Goal: Information Seeking & Learning: Learn about a topic

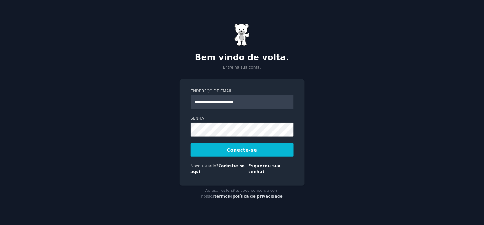
click at [265, 172] on div "Esqueceu sua senha?" at bounding box center [270, 169] width 45 height 13
click at [261, 166] on font "Esqueceu sua senha?" at bounding box center [264, 169] width 33 height 10
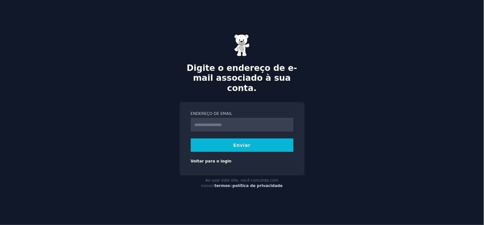
click at [233, 120] on input "Endereço de email" at bounding box center [242, 125] width 103 height 14
type input "**********"
click at [242, 144] on button "Enviar" at bounding box center [242, 144] width 103 height 13
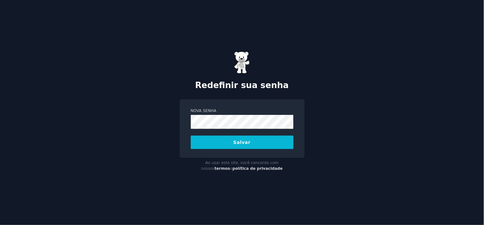
click at [218, 142] on button "Salvar" at bounding box center [242, 142] width 103 height 13
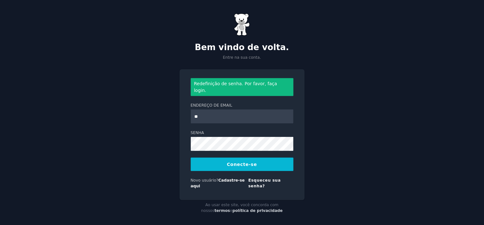
type input "**********"
click at [191, 158] on button "Conecte-se" at bounding box center [242, 164] width 103 height 13
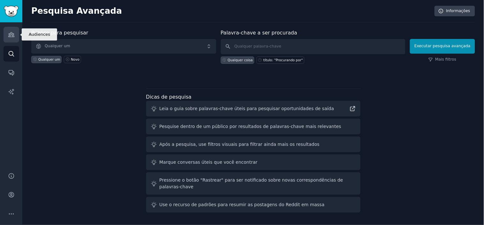
click at [11, 33] on icon "Barra lateral" at bounding box center [11, 35] width 6 height 4
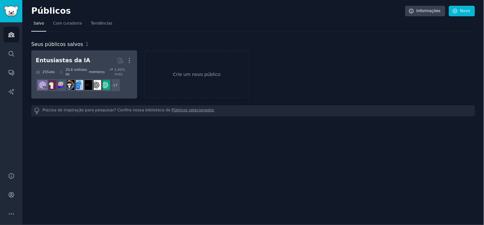
click at [86, 58] on h2 "Entusiastas da IA Mais" at bounding box center [84, 60] width 97 height 11
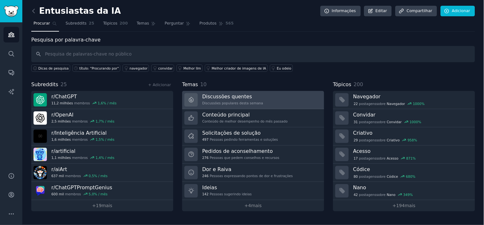
click at [225, 103] on font "Discussões populares desta semana" at bounding box center [232, 103] width 61 height 4
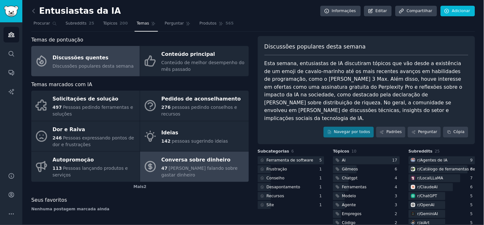
click at [201, 171] on font "[PERSON_NAME] falando sobre gastar dinheiro" at bounding box center [199, 171] width 76 height 12
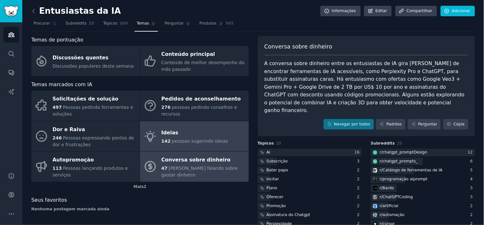
click at [188, 136] on div "Ideias" at bounding box center [194, 133] width 67 height 10
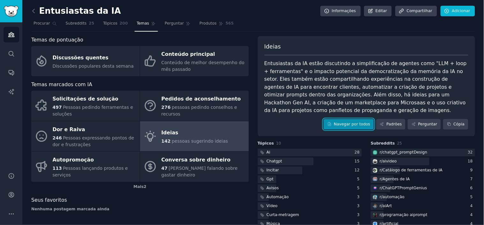
click at [340, 122] on font "Navegar por todos" at bounding box center [352, 124] width 36 height 4
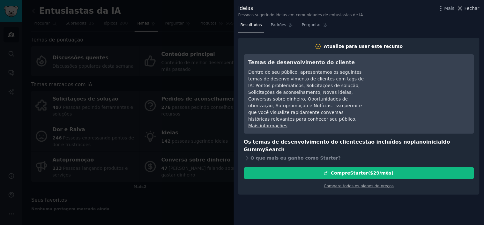
click at [468, 6] on font "Fechar" at bounding box center [471, 8] width 15 height 5
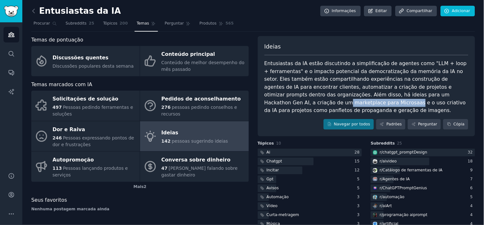
drag, startPoint x: 408, startPoint y: 94, endPoint x: 285, endPoint y: 101, distance: 123.6
click at [285, 101] on font "Entusiastas da IA ​​estão discutindo a simplificação de agentes como "LLM + loo…" at bounding box center [366, 86] width 204 height 53
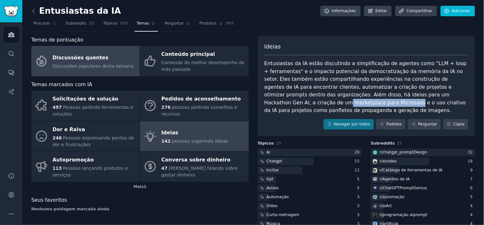
click at [103, 63] on font "Discussões populares desta semana" at bounding box center [93, 65] width 81 height 5
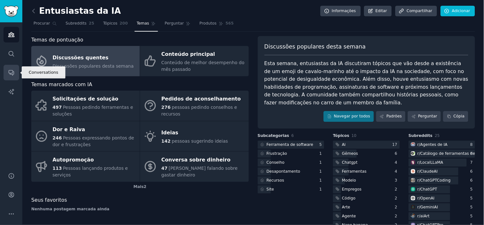
click at [11, 69] on icon "Barra lateral" at bounding box center [11, 72] width 7 height 7
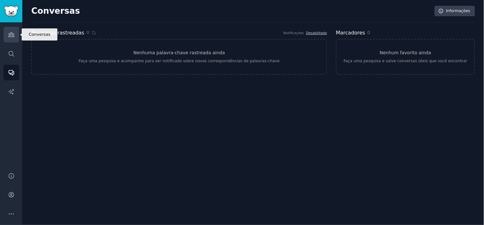
click at [4, 40] on link "Públicos" at bounding box center [12, 35] width 16 height 16
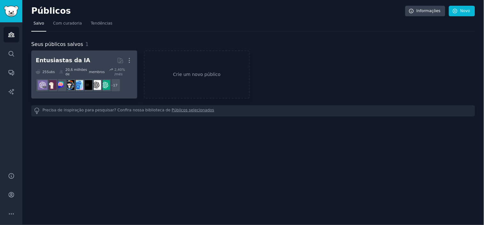
click at [82, 59] on h2 "Entusiastas da IA Mais" at bounding box center [84, 60] width 97 height 11
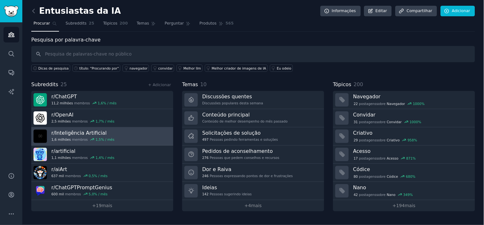
click at [75, 133] on font "Inteligência Artificial" at bounding box center [80, 133] width 51 height 6
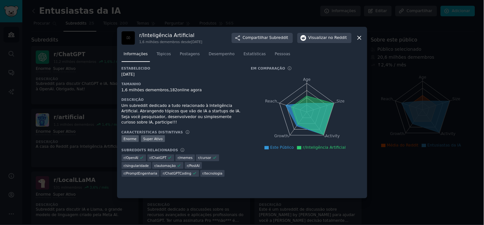
click at [402, 71] on div at bounding box center [242, 112] width 484 height 225
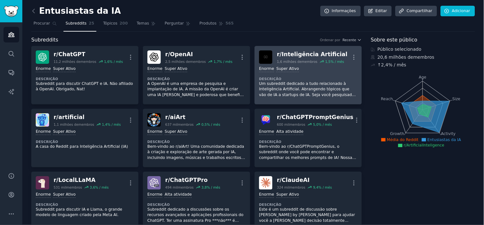
click at [298, 72] on div "Enorme Super Ativo Descrição Um subreddit dedicado a tudo relacionado à Intelig…" at bounding box center [308, 82] width 98 height 36
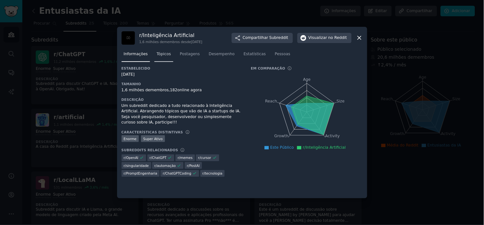
click at [160, 53] on font "Tópicos" at bounding box center [164, 54] width 14 height 4
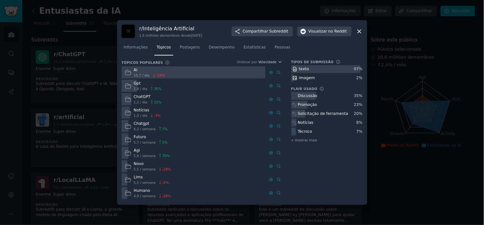
click at [125, 85] on icon at bounding box center [128, 86] width 6 height 4
click at [136, 87] on font "1,8 / dia" at bounding box center [141, 89] width 14 height 4
click at [183, 48] on font "Postagens" at bounding box center [190, 47] width 20 height 4
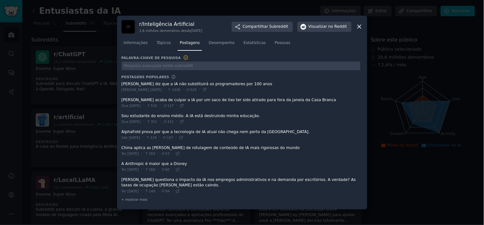
drag, startPoint x: 254, startPoint y: 99, endPoint x: 155, endPoint y: 112, distance: 100.0
click at [191, 98] on span at bounding box center [240, 103] width 239 height 16
click at [205, 116] on span at bounding box center [240, 119] width 239 height 16
click at [192, 133] on span at bounding box center [240, 135] width 239 height 16
drag, startPoint x: 140, startPoint y: 147, endPoint x: 158, endPoint y: 147, distance: 17.2
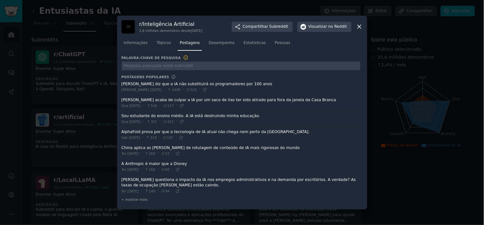
click at [158, 147] on span at bounding box center [240, 151] width 239 height 16
drag, startPoint x: 140, startPoint y: 152, endPoint x: 151, endPoint y: 154, distance: 10.3
click at [147, 153] on div "Ter [DATE] · 203 · 53 ·" at bounding box center [150, 154] width 58 height 6
drag, startPoint x: 194, startPoint y: 152, endPoint x: 237, endPoint y: 148, distance: 43.2
click at [235, 148] on span at bounding box center [240, 151] width 239 height 16
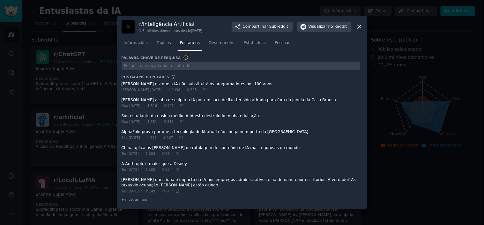
drag, startPoint x: 157, startPoint y: 164, endPoint x: 187, endPoint y: 164, distance: 30.0
click at [184, 164] on span at bounding box center [240, 167] width 239 height 16
